Goal: Complete application form

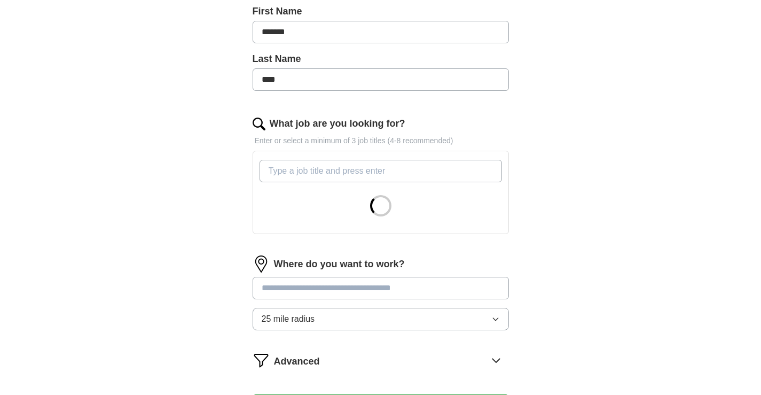
scroll to position [267, 0]
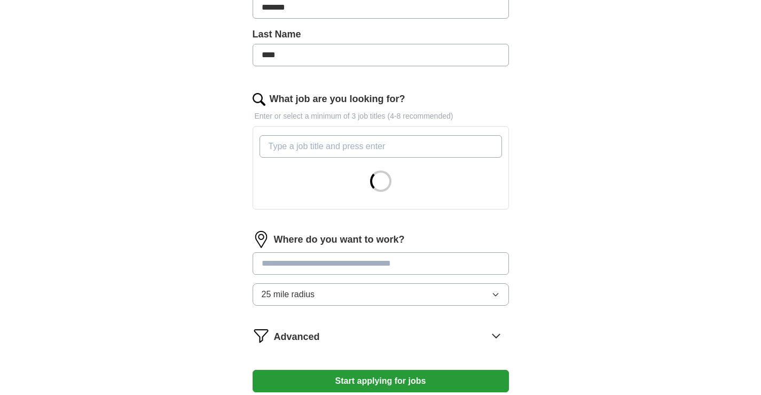
click at [315, 149] on input "What job are you looking for?" at bounding box center [381, 146] width 243 height 22
click at [310, 263] on div "Where do you want to work? 25 mile radius" at bounding box center [381, 272] width 256 height 83
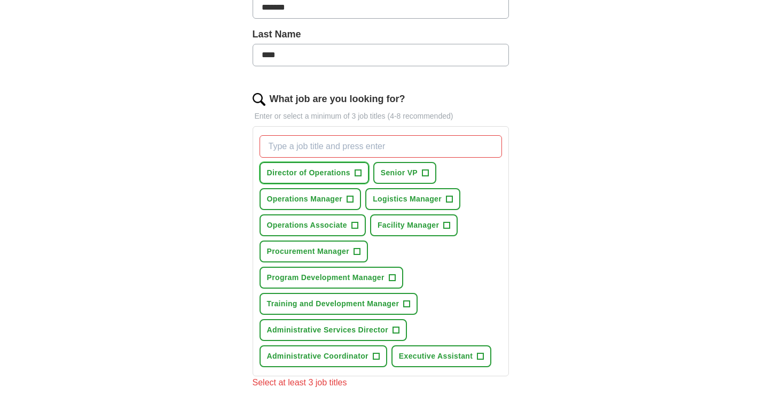
click at [362, 173] on button "Director of Operations +" at bounding box center [315, 173] width 110 height 22
click at [350, 198] on span "+" at bounding box center [350, 199] width 6 height 9
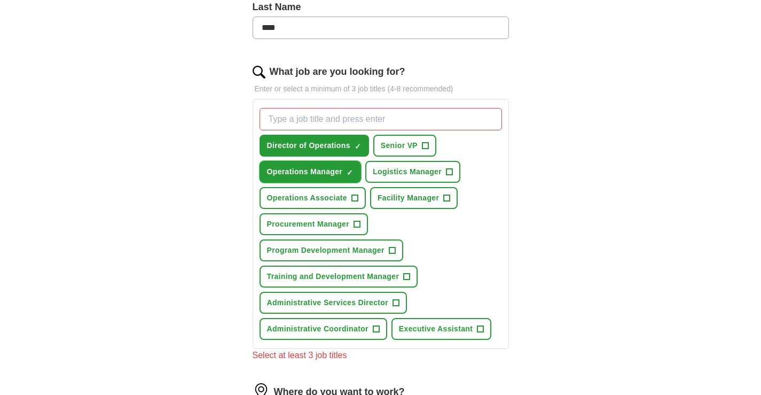
scroll to position [321, 0]
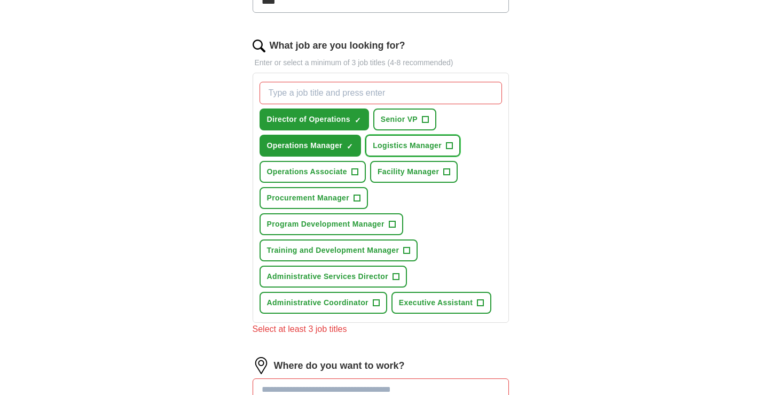
click at [451, 143] on span "+" at bounding box center [450, 146] width 6 height 9
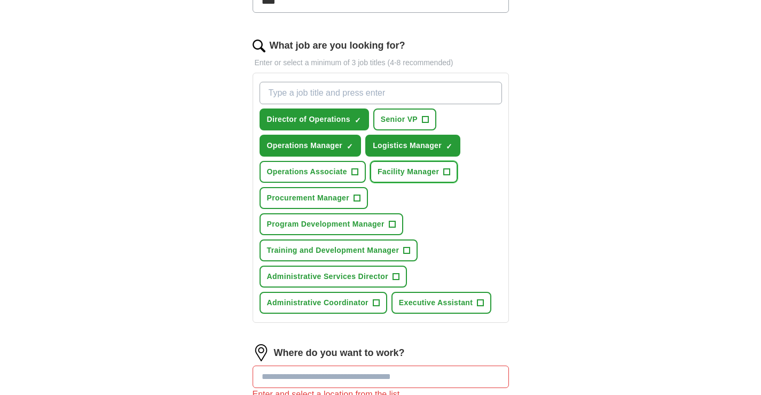
click at [447, 171] on span "+" at bounding box center [447, 172] width 6 height 9
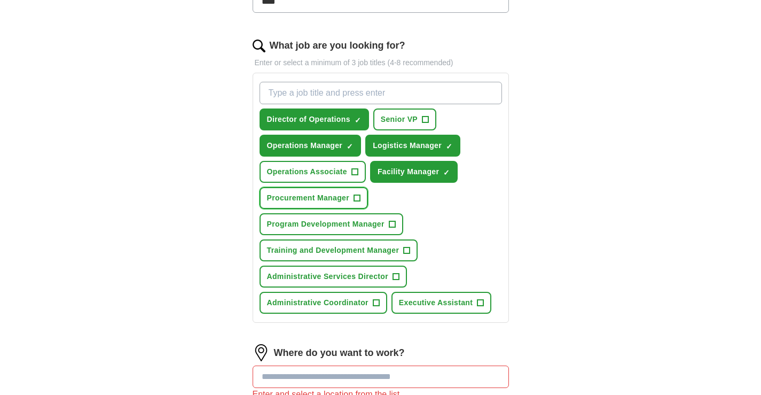
click at [357, 199] on span "+" at bounding box center [357, 198] width 6 height 9
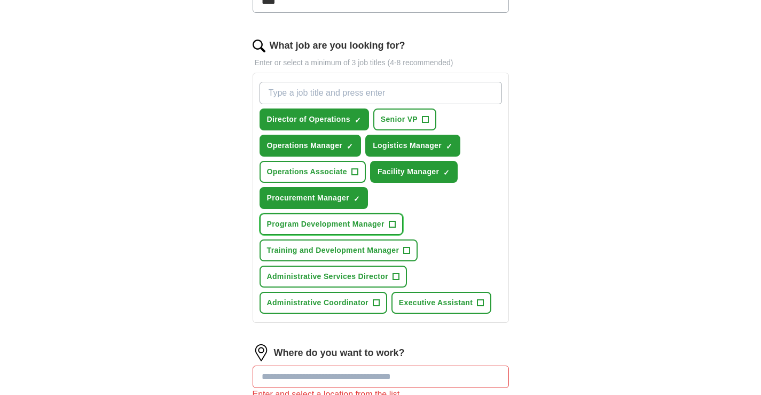
click at [392, 224] on span "+" at bounding box center [392, 224] width 6 height 9
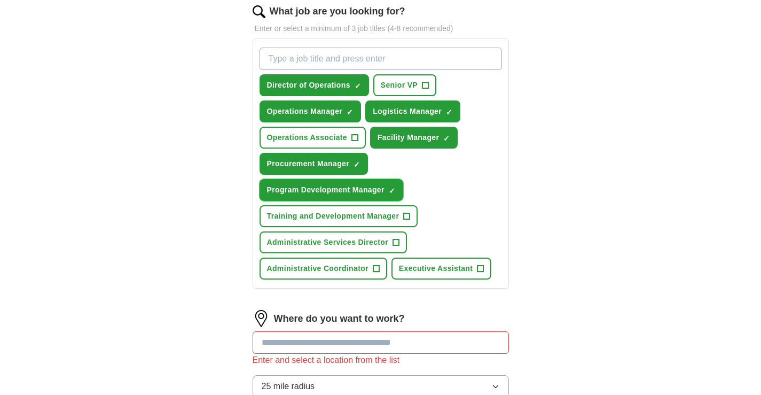
scroll to position [374, 0]
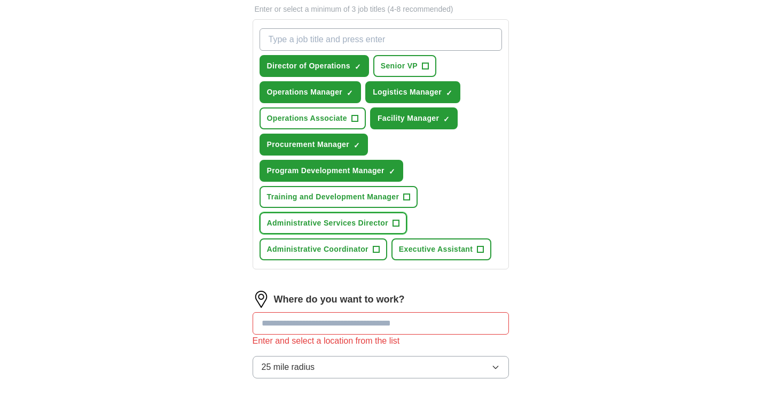
click at [394, 221] on span "+" at bounding box center [396, 223] width 6 height 9
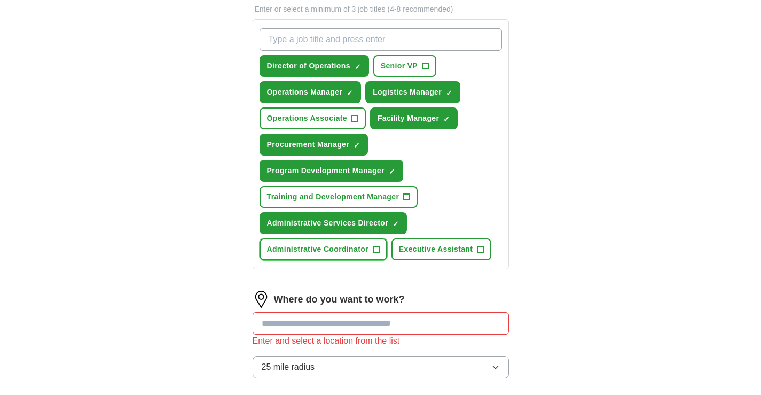
click at [377, 248] on span "+" at bounding box center [376, 249] width 6 height 9
click at [482, 249] on span "+" at bounding box center [481, 249] width 6 height 9
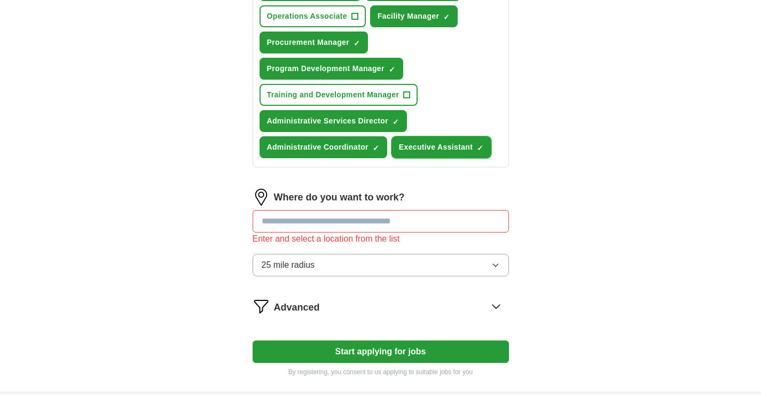
scroll to position [481, 0]
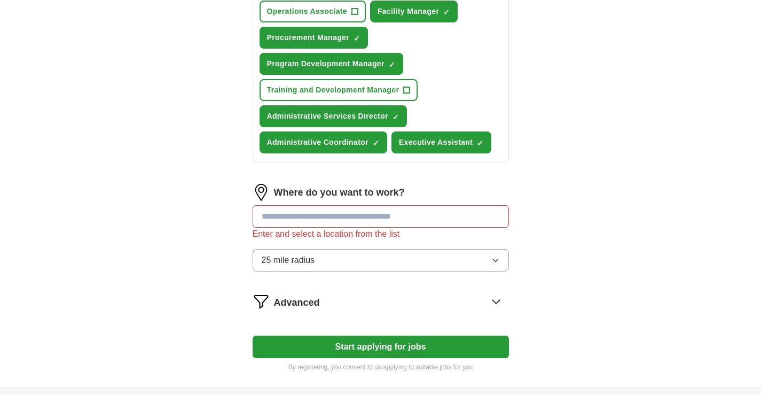
click at [300, 207] on input at bounding box center [381, 216] width 256 height 22
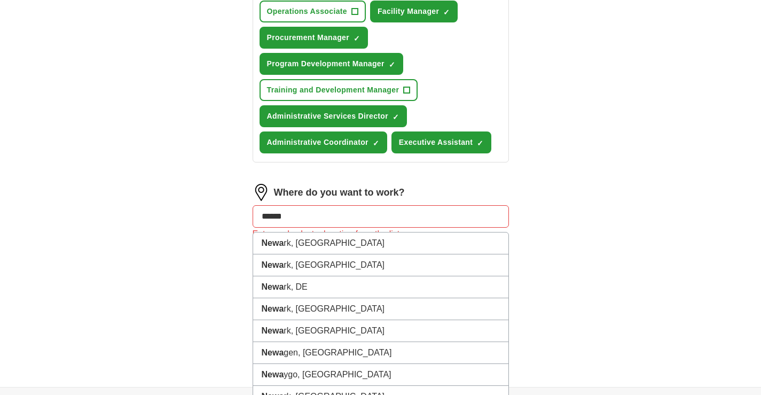
type input "******"
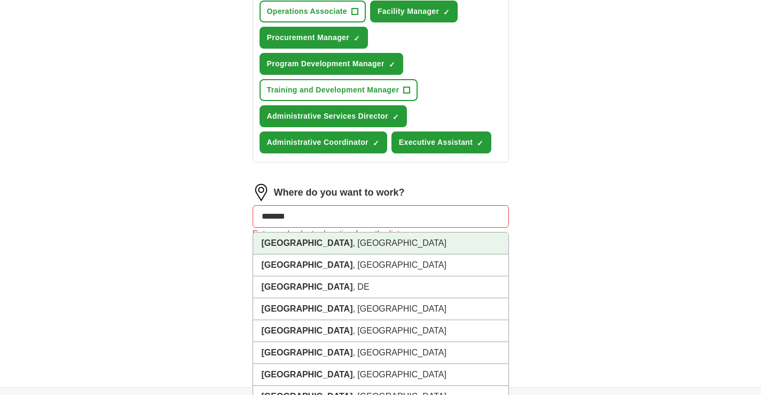
click at [298, 243] on li "[GEOGRAPHIC_DATA] , [GEOGRAPHIC_DATA]" at bounding box center [380, 243] width 255 height 22
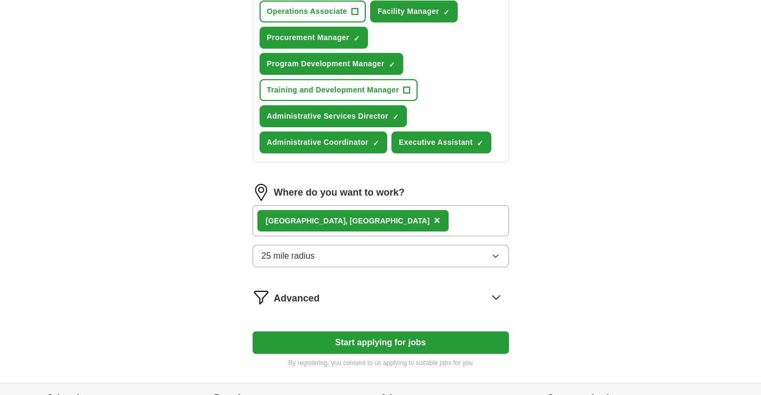
click at [345, 216] on div "[GEOGRAPHIC_DATA] , [GEOGRAPHIC_DATA] ×" at bounding box center [381, 220] width 256 height 31
click at [336, 208] on div "[GEOGRAPHIC_DATA] , [GEOGRAPHIC_DATA] ×" at bounding box center [381, 220] width 256 height 31
click at [333, 221] on div "[GEOGRAPHIC_DATA] , [GEOGRAPHIC_DATA] ×" at bounding box center [381, 220] width 256 height 31
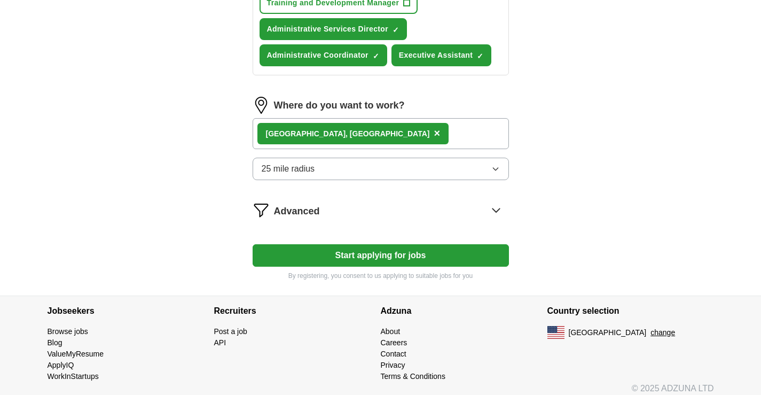
scroll to position [576, 0]
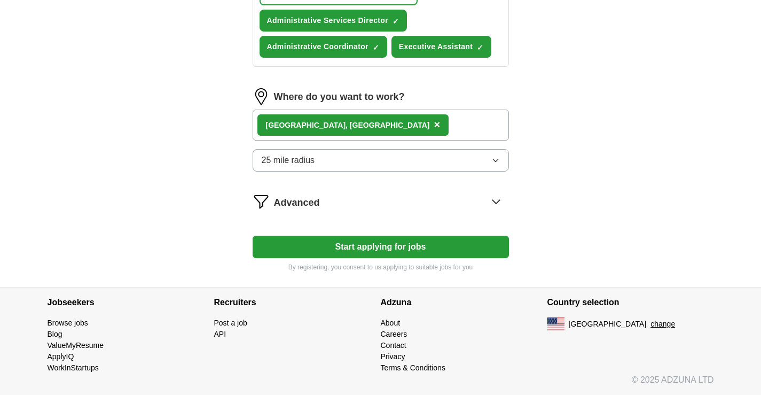
click at [356, 252] on button "Start applying for jobs" at bounding box center [381, 247] width 256 height 22
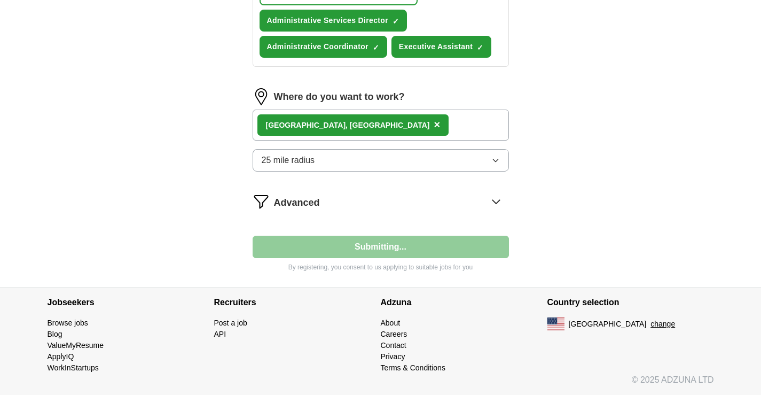
select select "**"
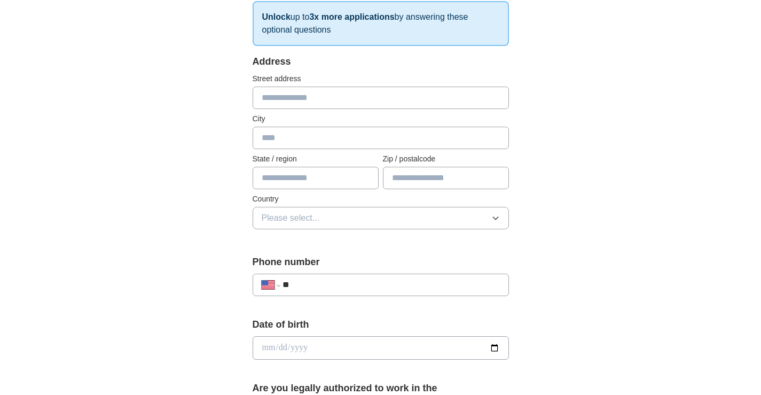
scroll to position [160, 0]
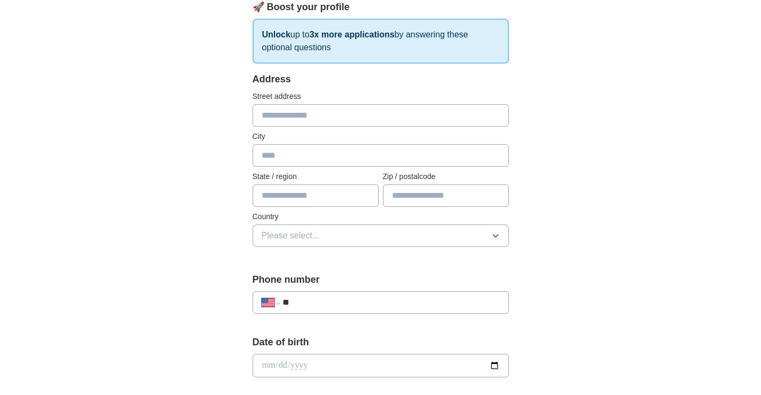
click at [271, 122] on input "text" at bounding box center [381, 115] width 256 height 22
type input "**********"
type input "******"
type input "**"
type input "*****"
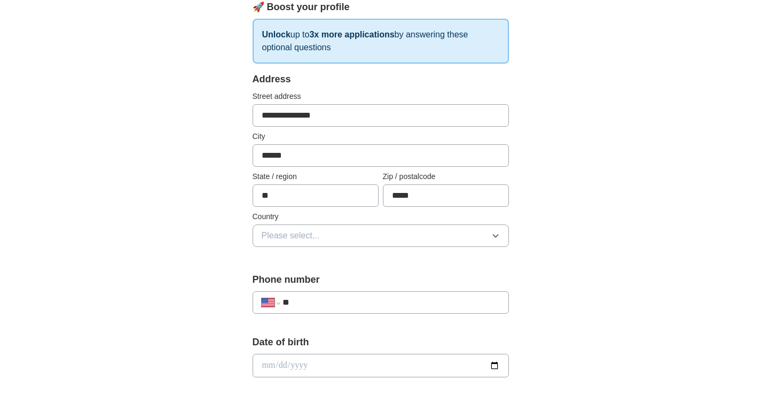
click at [284, 245] on button "Please select..." at bounding box center [381, 235] width 256 height 22
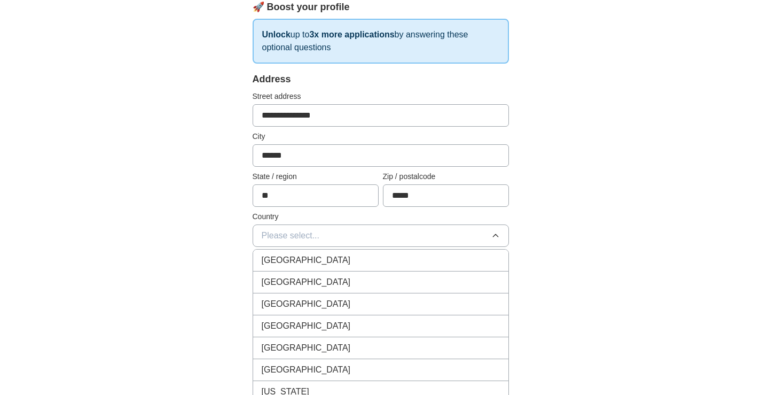
click at [289, 278] on span "[GEOGRAPHIC_DATA]" at bounding box center [306, 282] width 89 height 13
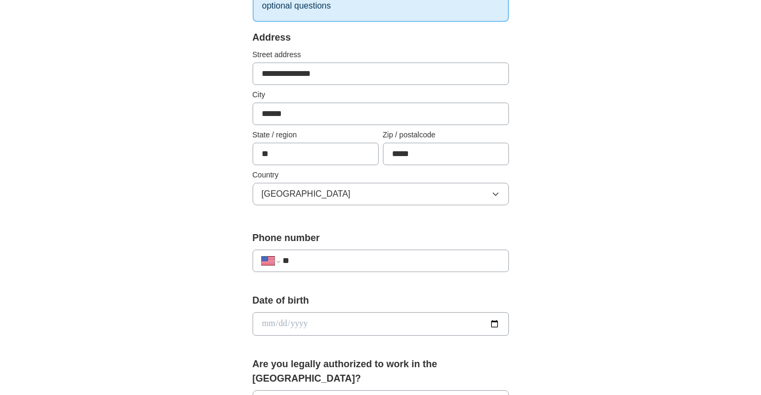
scroll to position [267, 0]
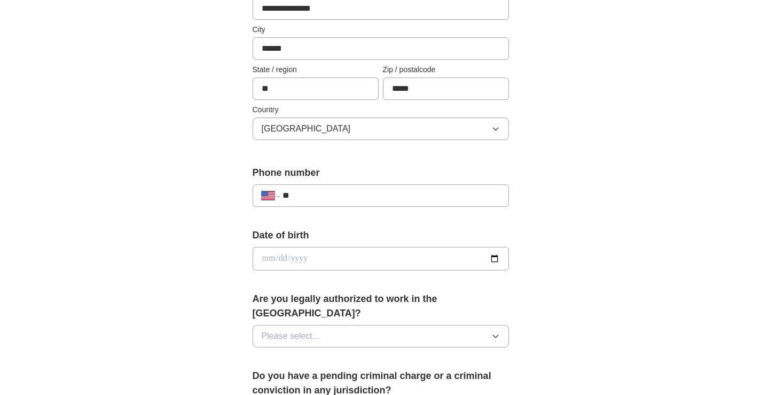
click at [323, 191] on input "**" at bounding box center [391, 195] width 217 height 13
type input "**********"
click at [293, 253] on input "date" at bounding box center [381, 259] width 256 height 24
type input "**********"
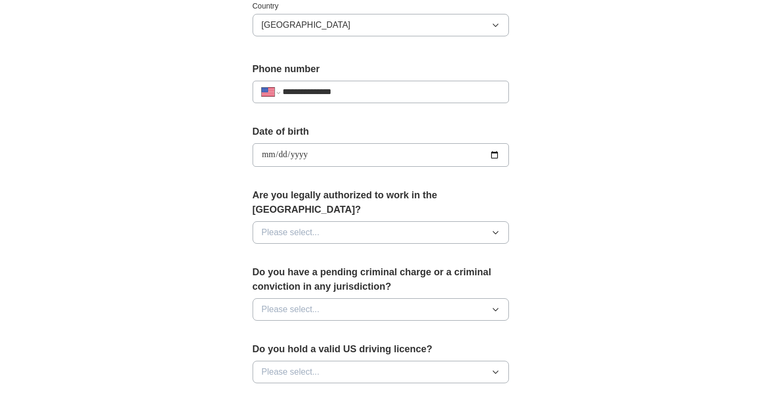
scroll to position [374, 0]
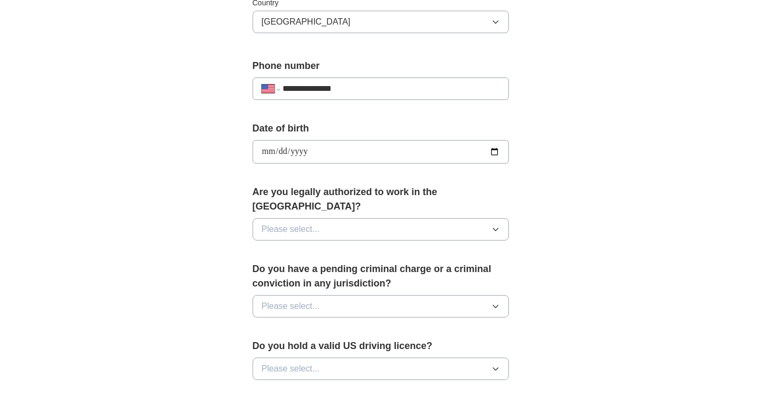
click at [335, 218] on button "Please select..." at bounding box center [381, 229] width 256 height 22
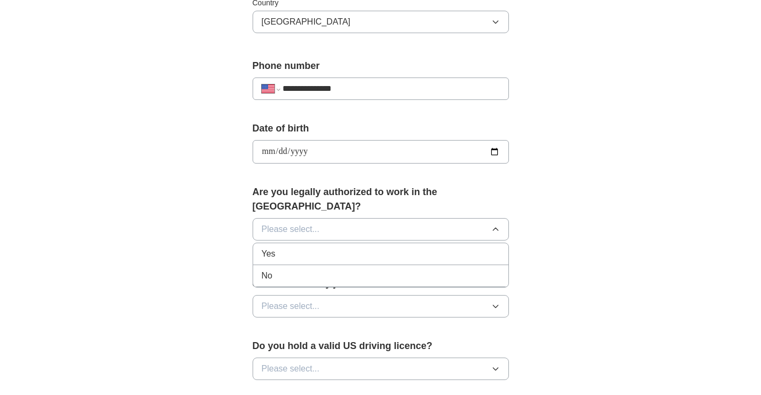
click at [307, 247] on div "Yes" at bounding box center [381, 253] width 238 height 13
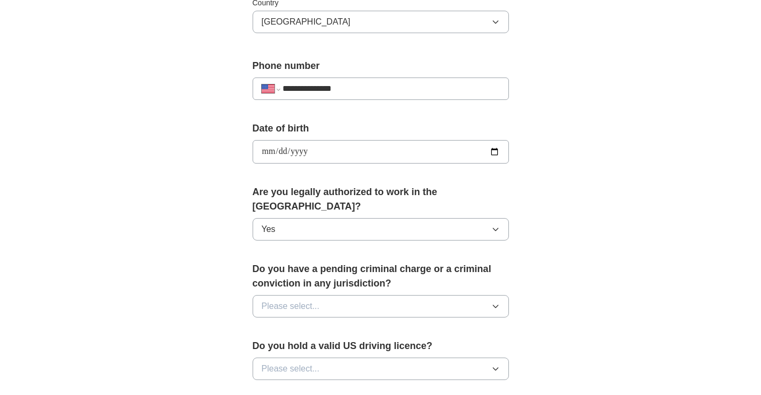
click at [295, 300] on span "Please select..." at bounding box center [291, 306] width 58 height 13
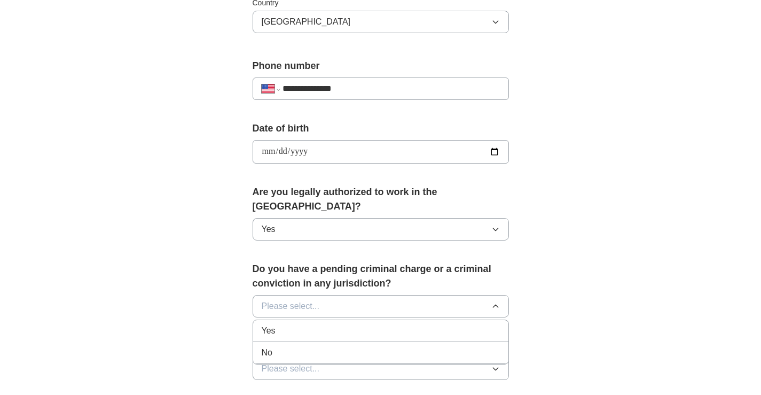
click at [296, 346] on div "No" at bounding box center [381, 352] width 238 height 13
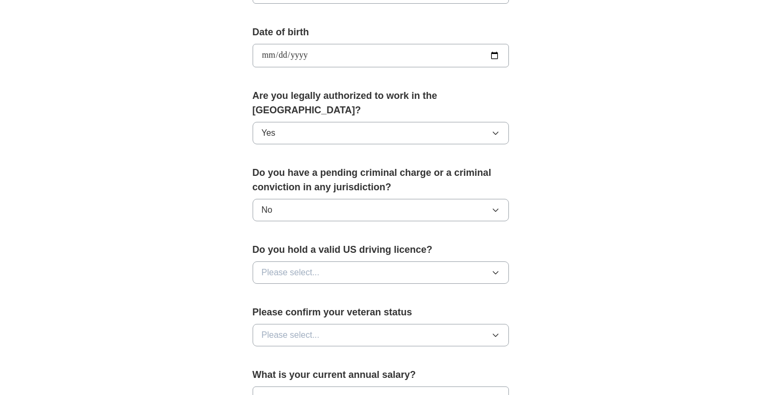
scroll to position [481, 0]
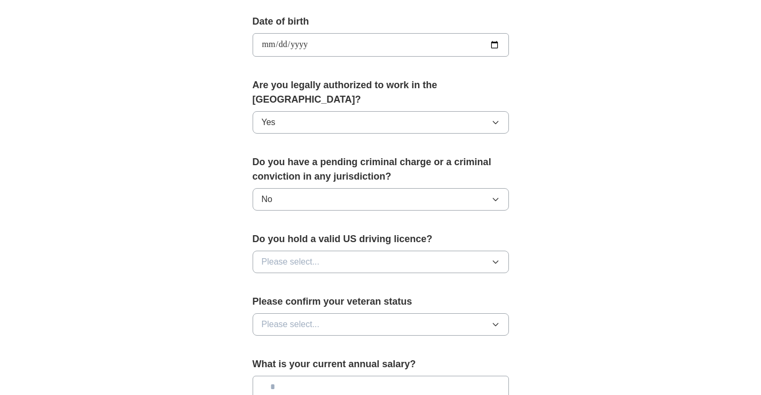
click at [302, 255] on span "Please select..." at bounding box center [291, 261] width 58 height 13
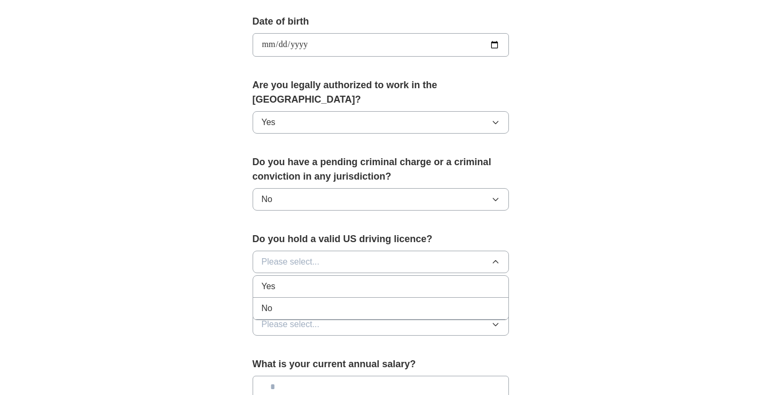
click at [291, 280] on div "Yes" at bounding box center [381, 286] width 238 height 13
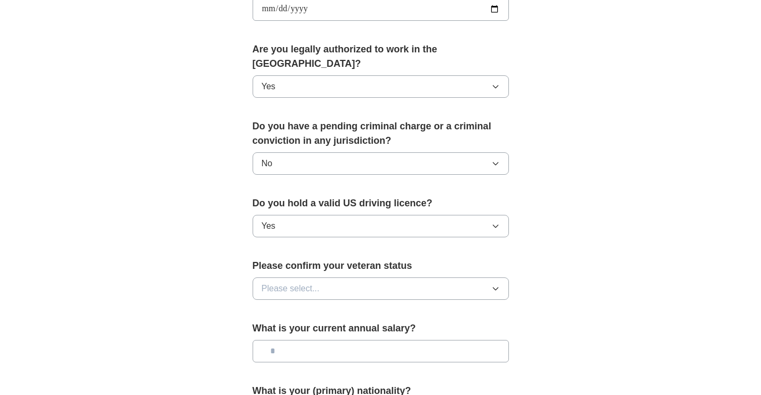
scroll to position [534, 0]
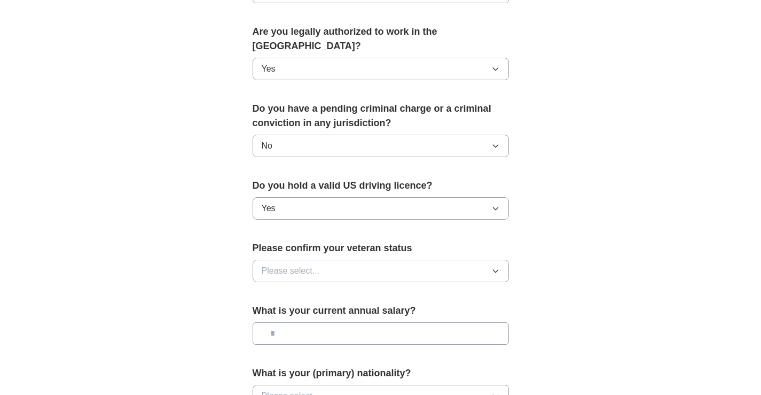
click at [293, 264] on span "Please select..." at bounding box center [291, 270] width 58 height 13
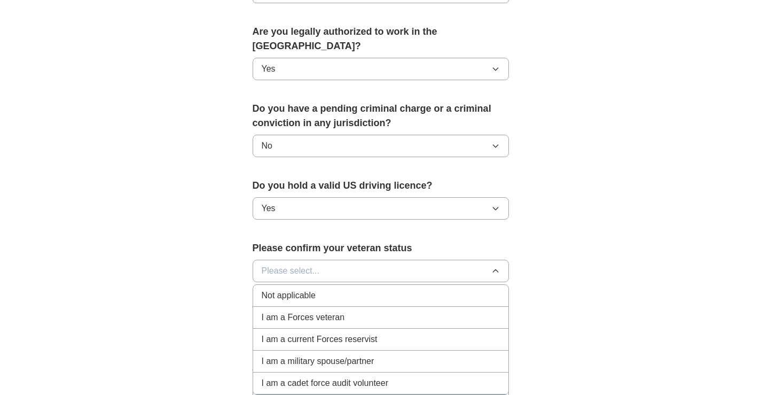
click at [302, 289] on span "Not applicable" at bounding box center [289, 295] width 54 height 13
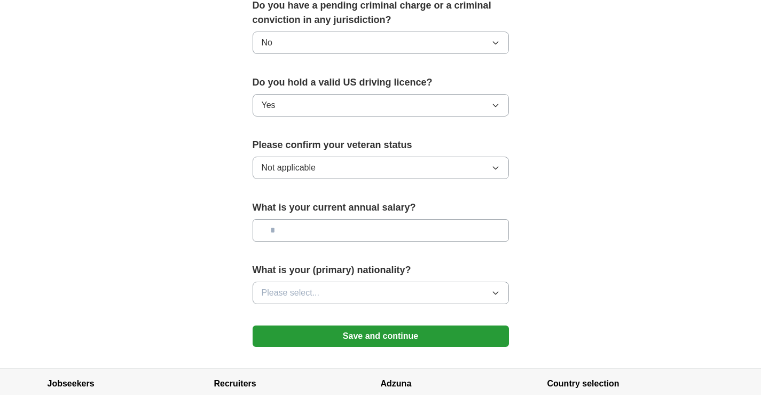
scroll to position [641, 0]
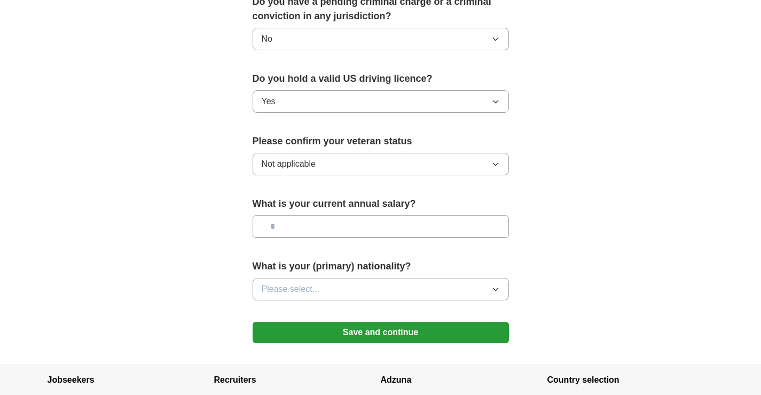
click at [311, 215] on input "text" at bounding box center [381, 226] width 256 height 22
type input "*******"
click at [295, 283] on span "Please select..." at bounding box center [291, 289] width 58 height 13
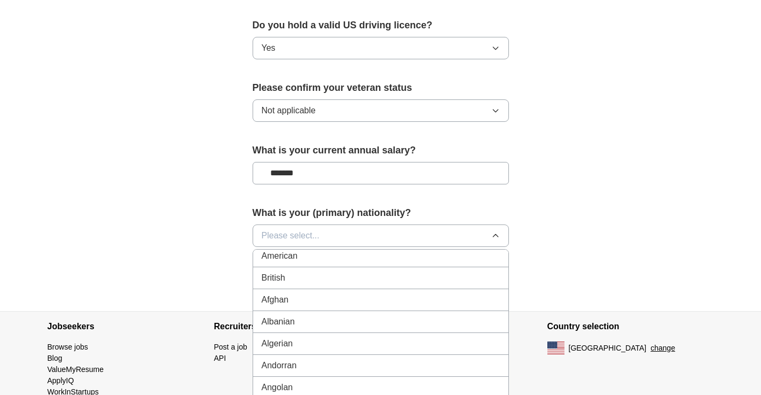
scroll to position [0, 0]
click at [279, 254] on span "American" at bounding box center [280, 260] width 36 height 13
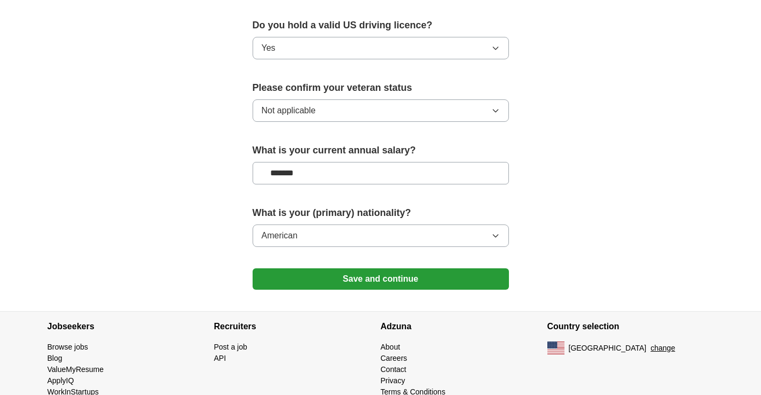
click at [343, 268] on button "Save and continue" at bounding box center [381, 278] width 256 height 21
